Goal: Check status: Check status

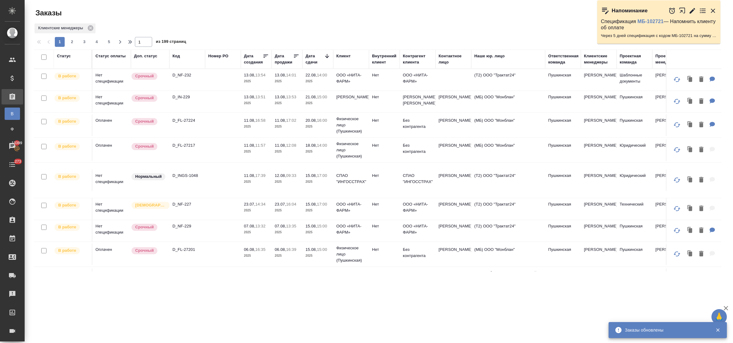
scroll to position [193, 0]
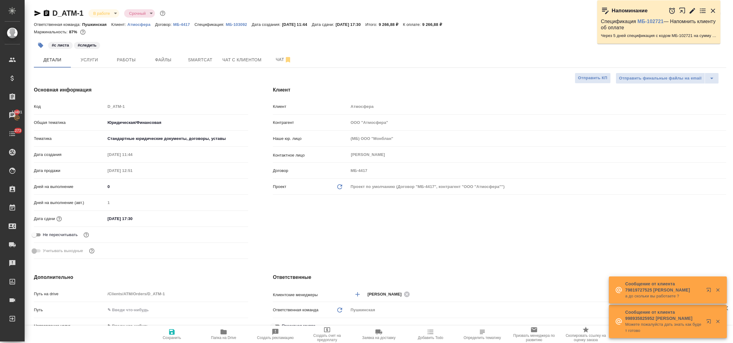
select select "RU"
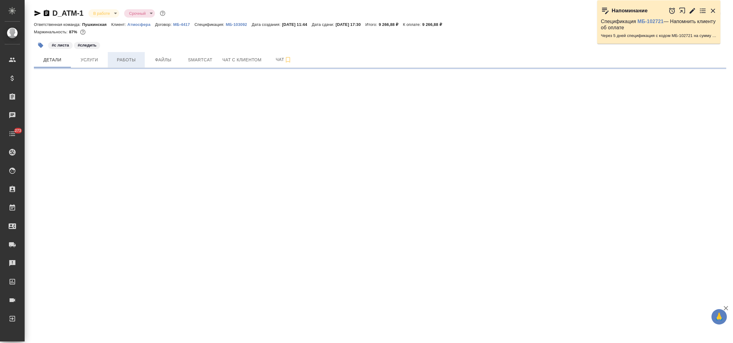
select select "RU"
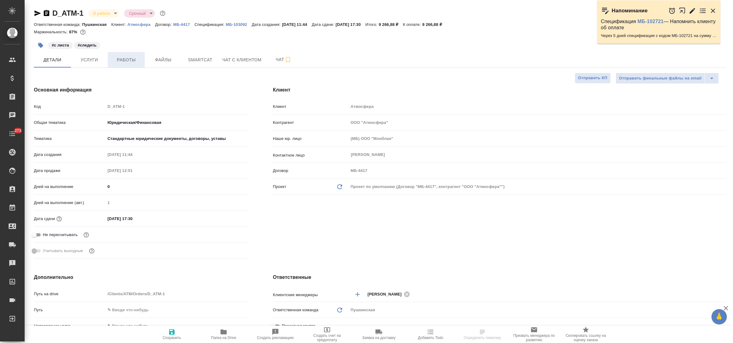
click at [131, 62] on span "Работы" at bounding box center [127, 60] width 30 height 8
type textarea "x"
type input "[PERSON_NAME]"
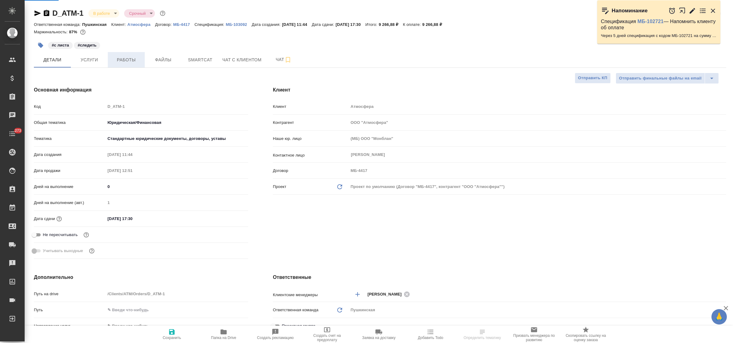
type textarea "x"
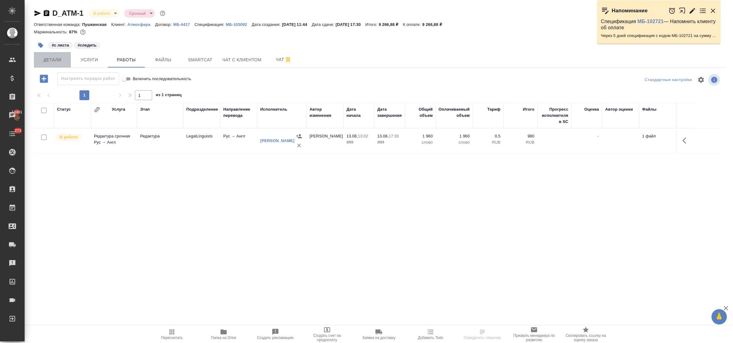
click at [57, 57] on span "Детали" at bounding box center [53, 60] width 30 height 8
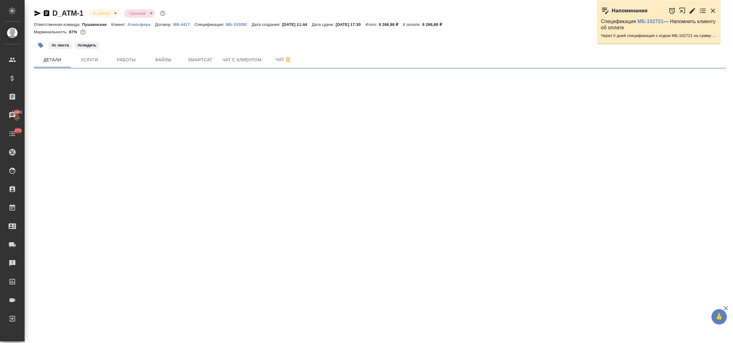
select select "RU"
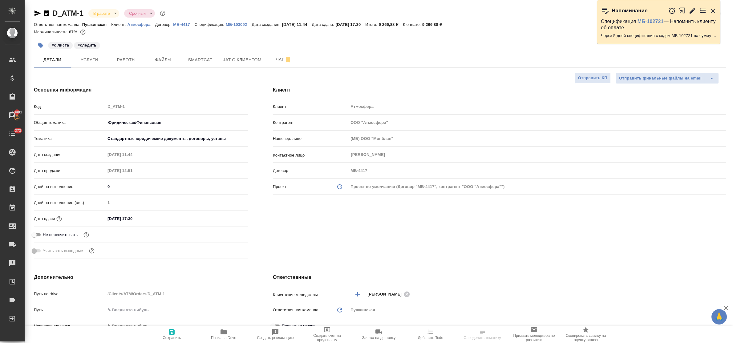
type textarea "x"
click at [117, 62] on span "Работы" at bounding box center [127, 60] width 30 height 8
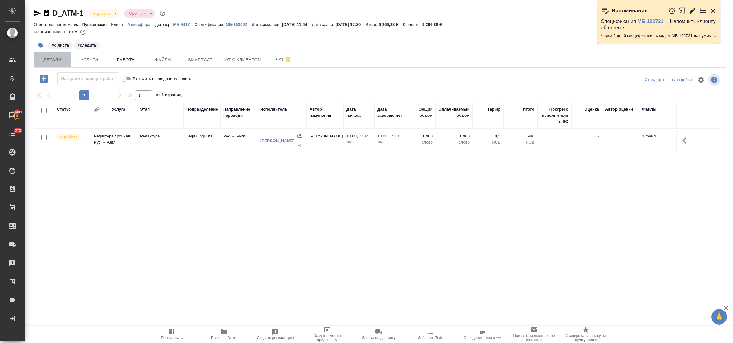
click at [55, 59] on span "Детали" at bounding box center [53, 60] width 30 height 8
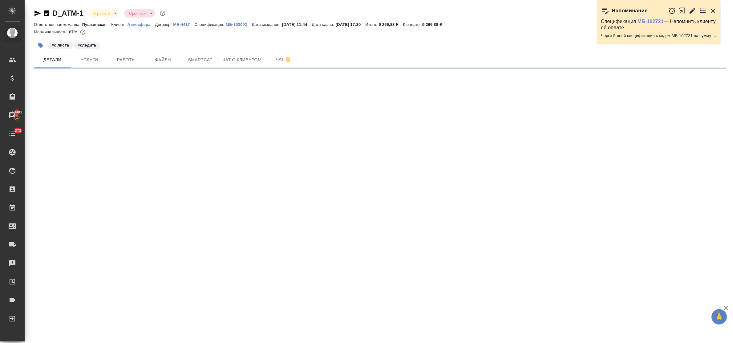
select select "RU"
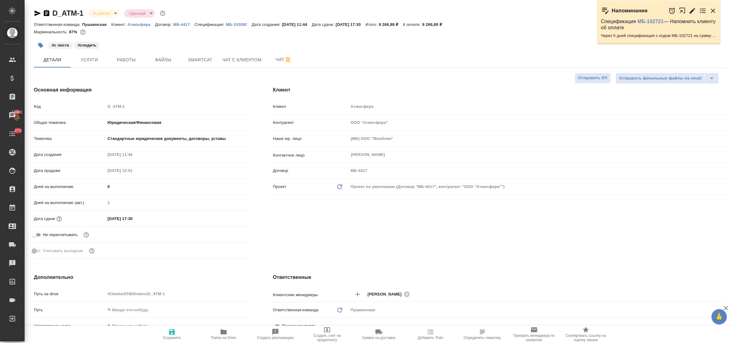
type textarea "x"
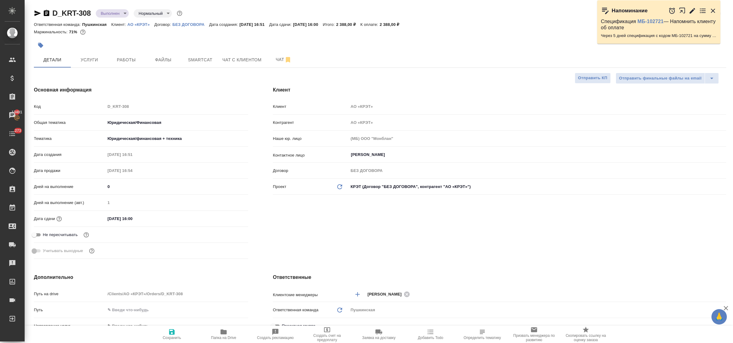
select select "RU"
click at [81, 56] on span "Услуги" at bounding box center [90, 60] width 30 height 8
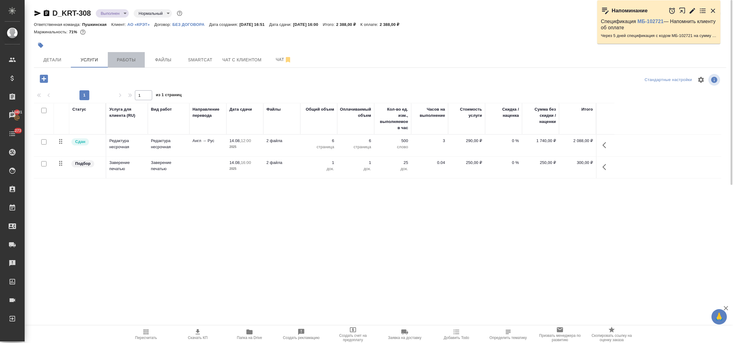
click at [122, 61] on span "Работы" at bounding box center [127, 60] width 30 height 8
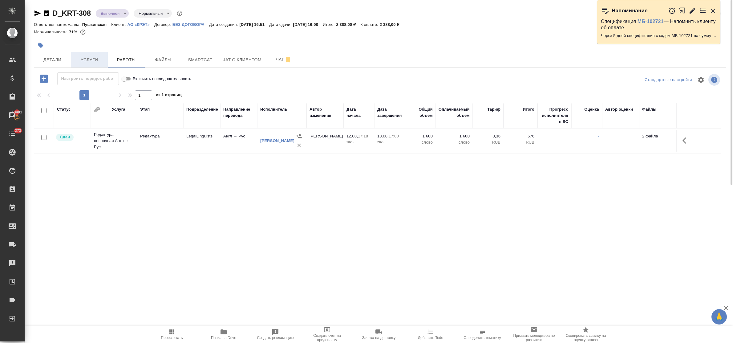
click at [82, 62] on span "Услуги" at bounding box center [90, 60] width 30 height 8
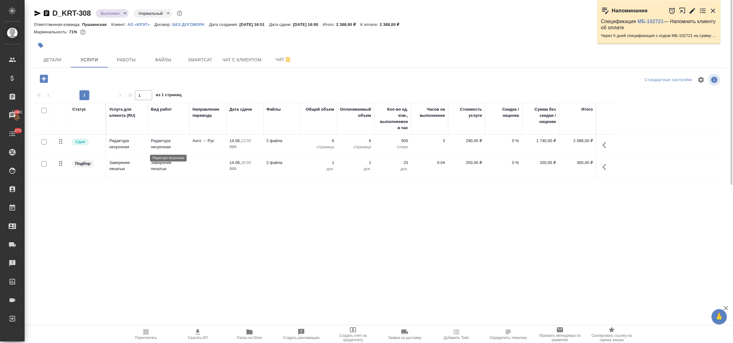
click at [161, 144] on p "Редактура несрочная" at bounding box center [168, 144] width 35 height 12
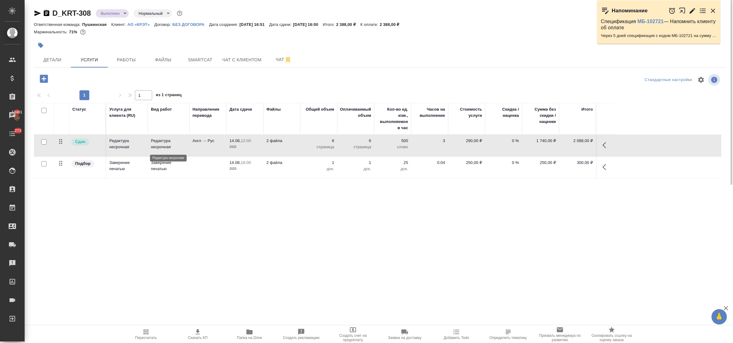
click at [161, 144] on p "Редактура несрочная" at bounding box center [168, 144] width 35 height 12
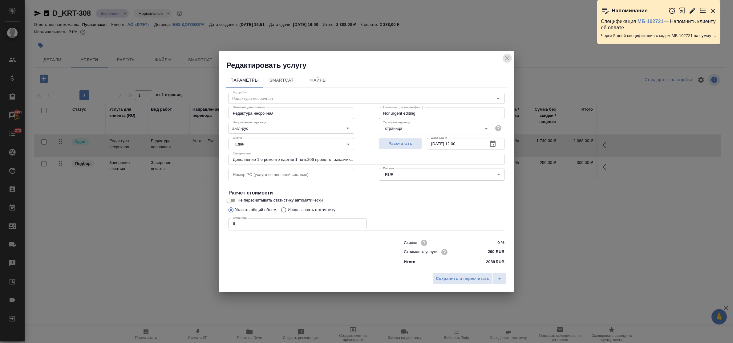
click at [503, 57] on button "close" at bounding box center [507, 58] width 9 height 9
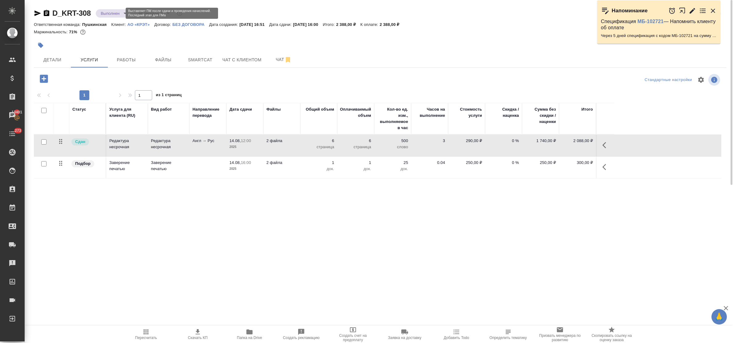
click at [112, 10] on body "🙏 .cls-1 fill:#fff; AWATERA Bulakhova Elena Клиенты Спецификации Заказы 13401 Ч…" at bounding box center [366, 171] width 733 height 343
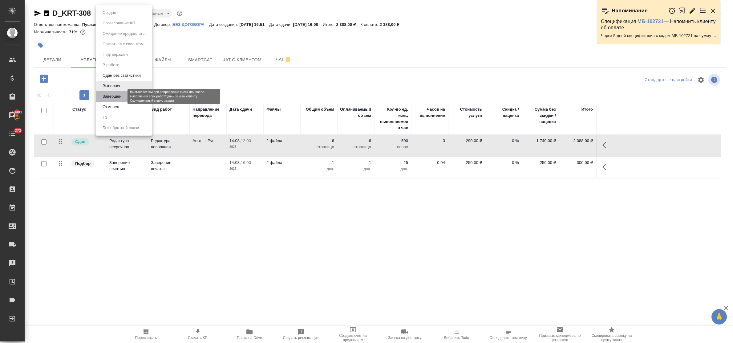
click at [113, 97] on button "Завершен" at bounding box center [112, 96] width 22 height 7
